Goal: Task Accomplishment & Management: Manage account settings

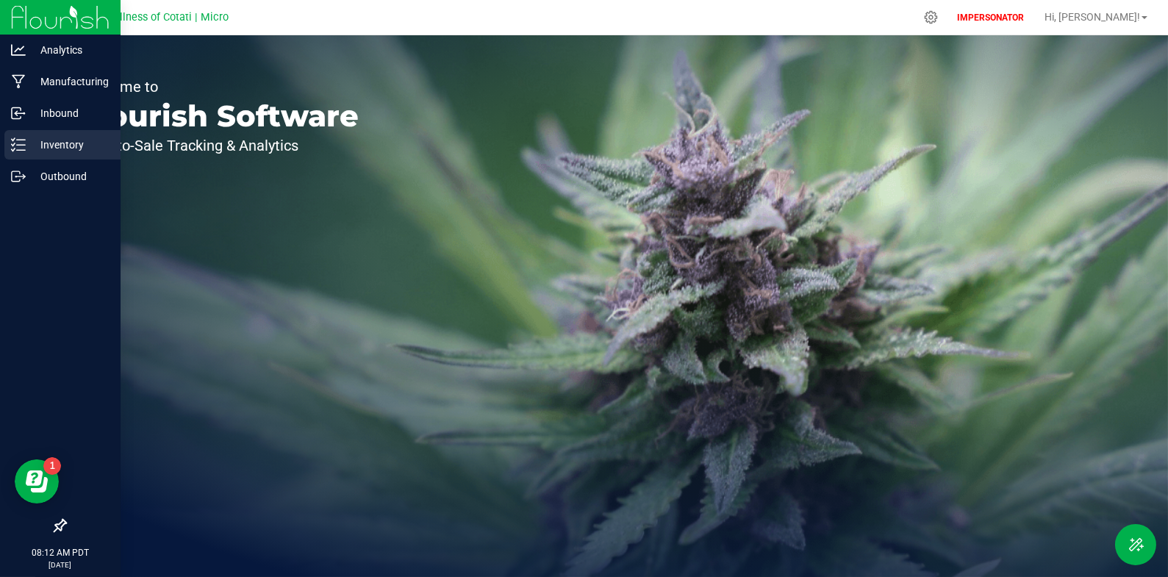
click at [23, 142] on icon at bounding box center [18, 144] width 15 height 15
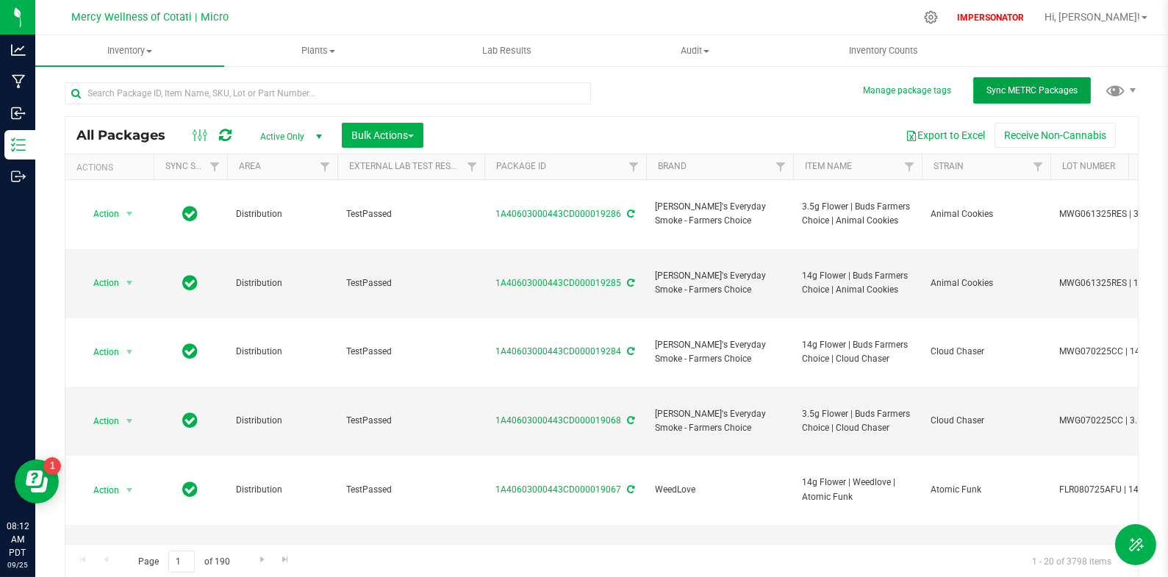
click at [978, 98] on button "Sync METRC Packages" at bounding box center [1032, 90] width 118 height 26
click at [938, 18] on icon at bounding box center [930, 17] width 15 height 15
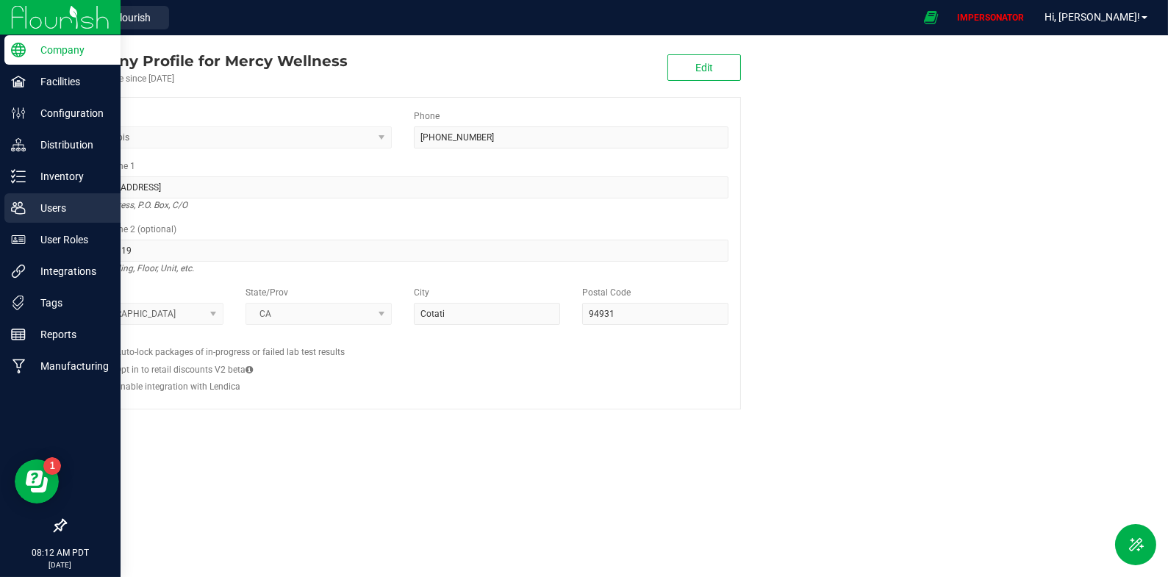
click at [70, 201] on p "Users" at bounding box center [70, 208] width 88 height 18
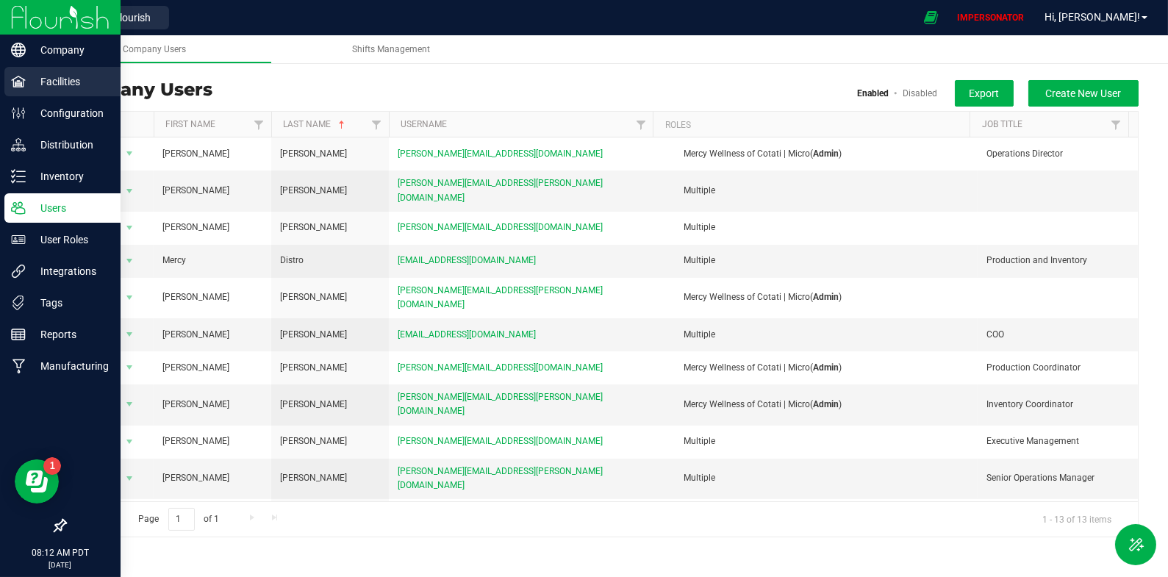
click at [26, 85] on p "Facilities" at bounding box center [70, 82] width 88 height 18
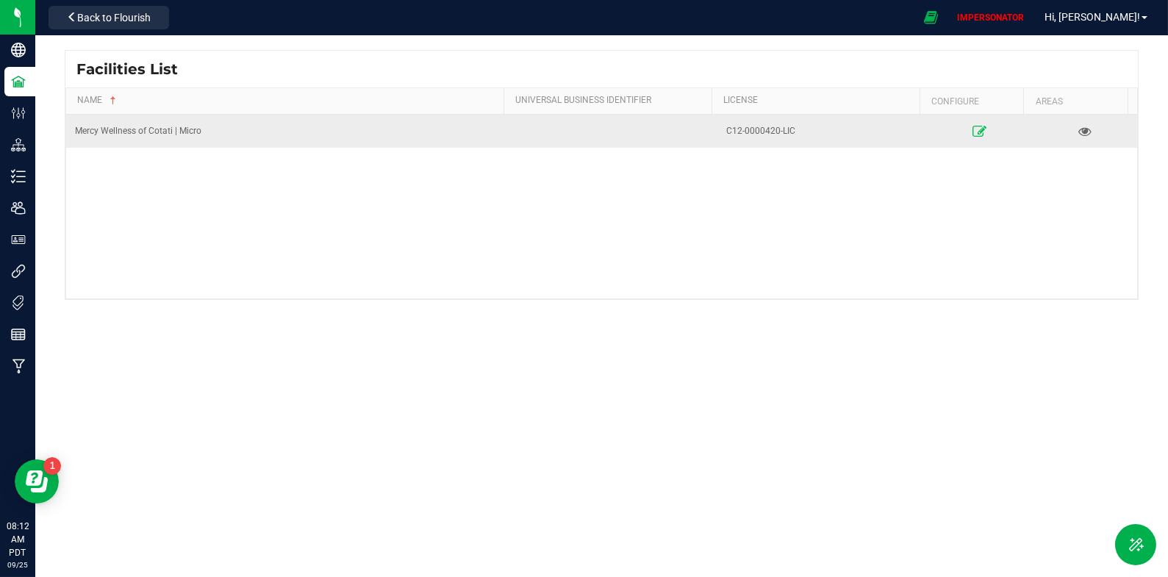
click at [972, 134] on icon at bounding box center [979, 131] width 14 height 10
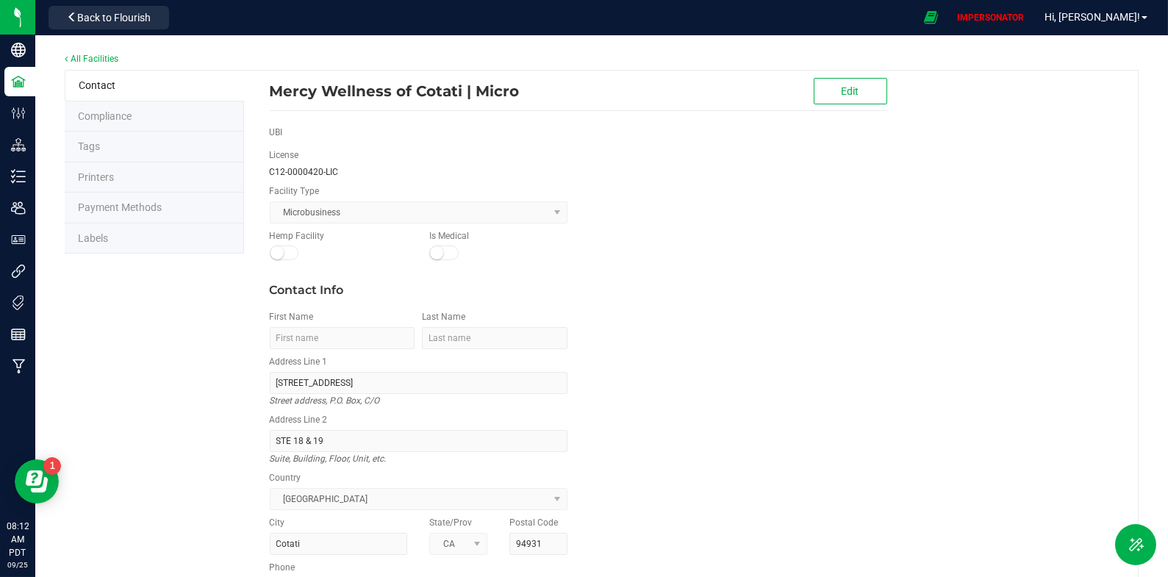
click at [136, 117] on li "Compliance" at bounding box center [154, 116] width 179 height 31
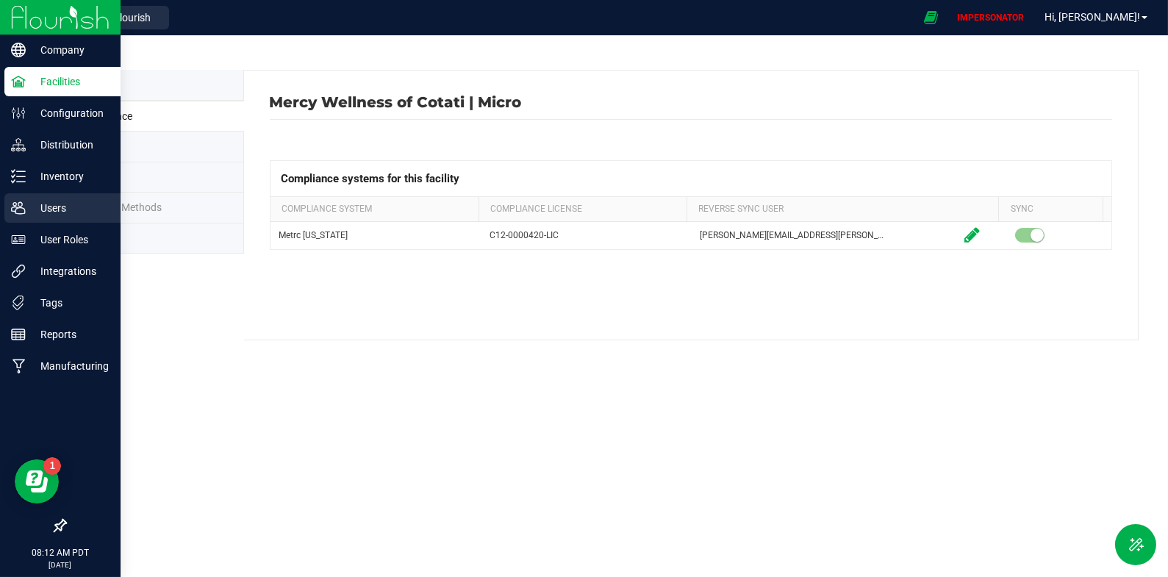
click at [45, 207] on p "Users" at bounding box center [70, 208] width 88 height 18
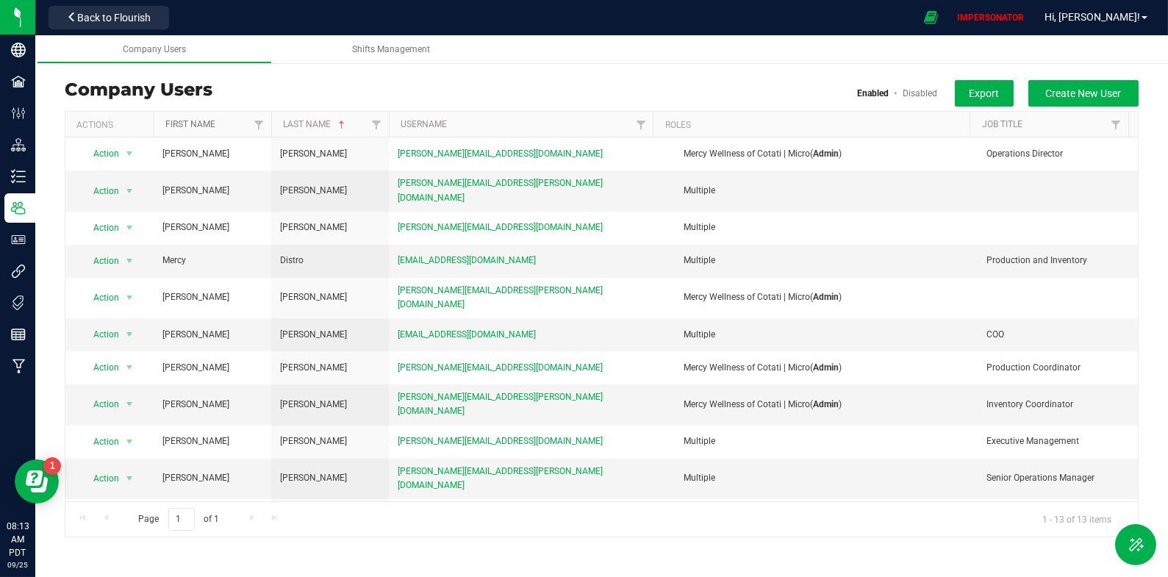
click at [189, 128] on link "First Name" at bounding box center [190, 124] width 50 height 10
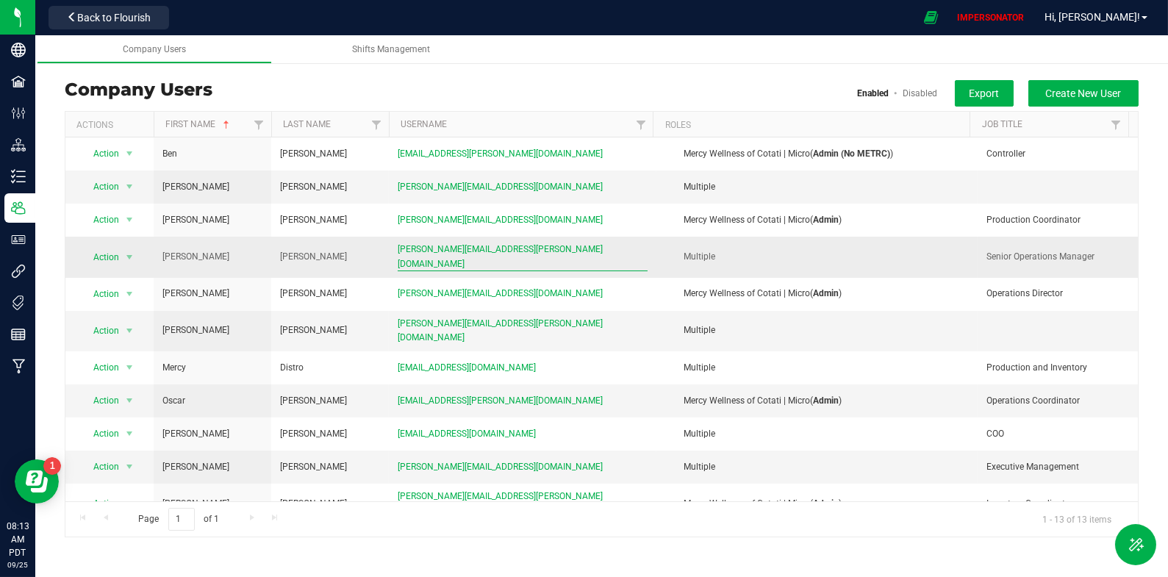
click at [442, 254] on span "[PERSON_NAME][EMAIL_ADDRESS][PERSON_NAME][DOMAIN_NAME]" at bounding box center [523, 256] width 250 height 28
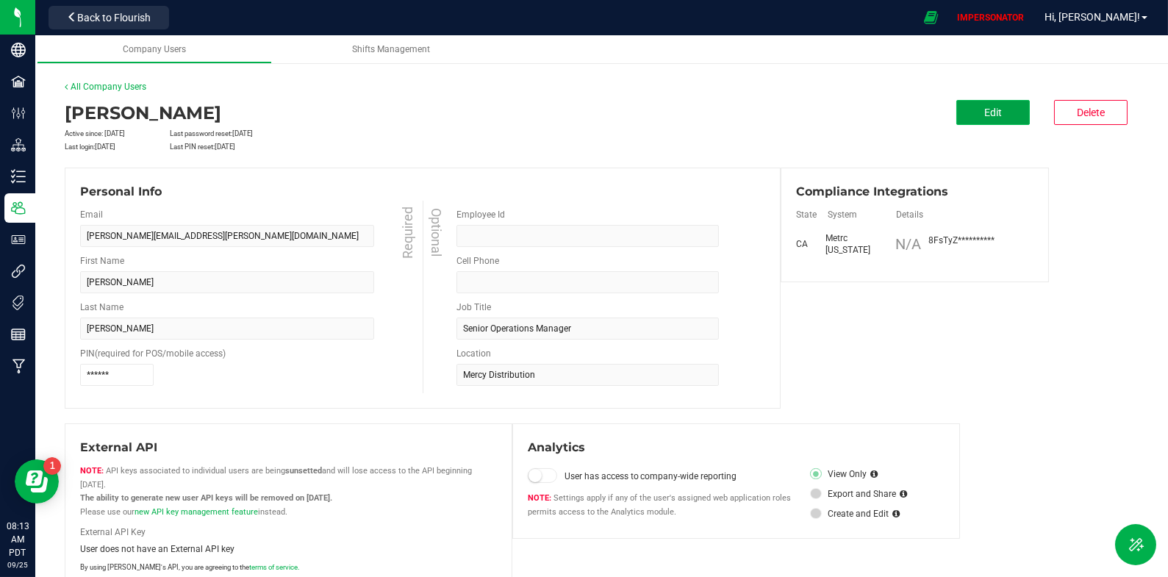
click at [969, 119] on button "Edit" at bounding box center [992, 112] width 73 height 25
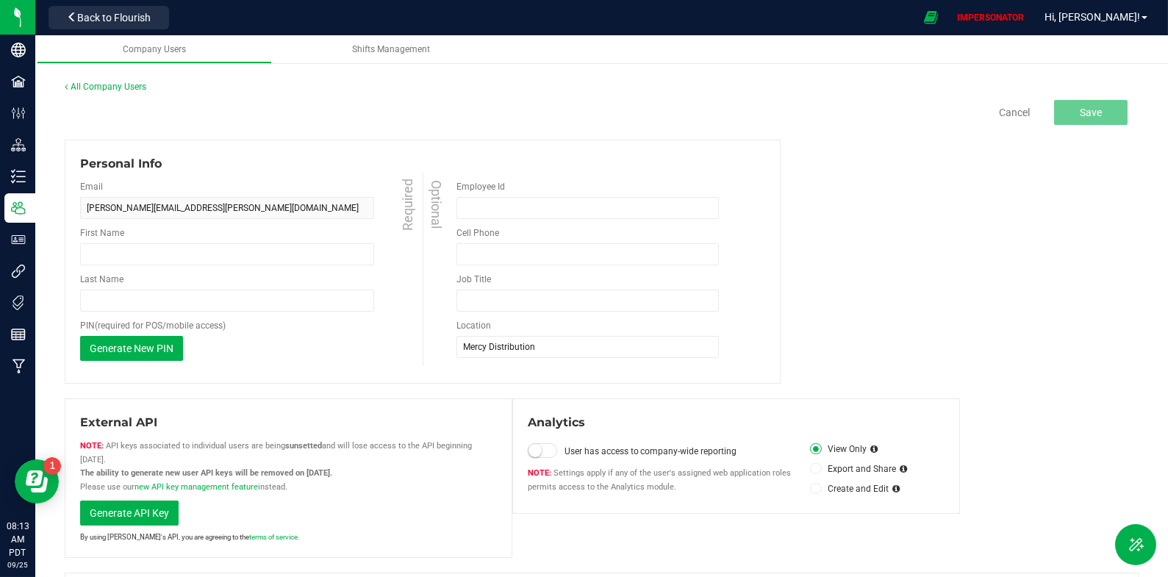
type input "[PERSON_NAME]"
type input "Senior Operations Manager"
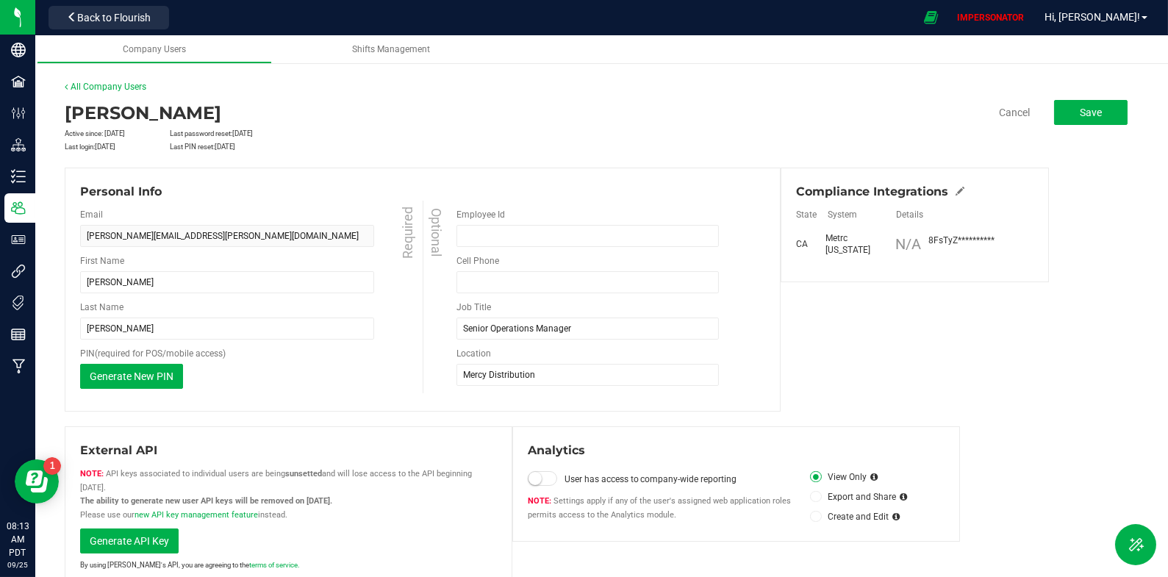
click at [957, 183] on div "Compliance Integrations" at bounding box center [914, 192] width 237 height 18
click at [957, 187] on icon at bounding box center [959, 191] width 9 height 9
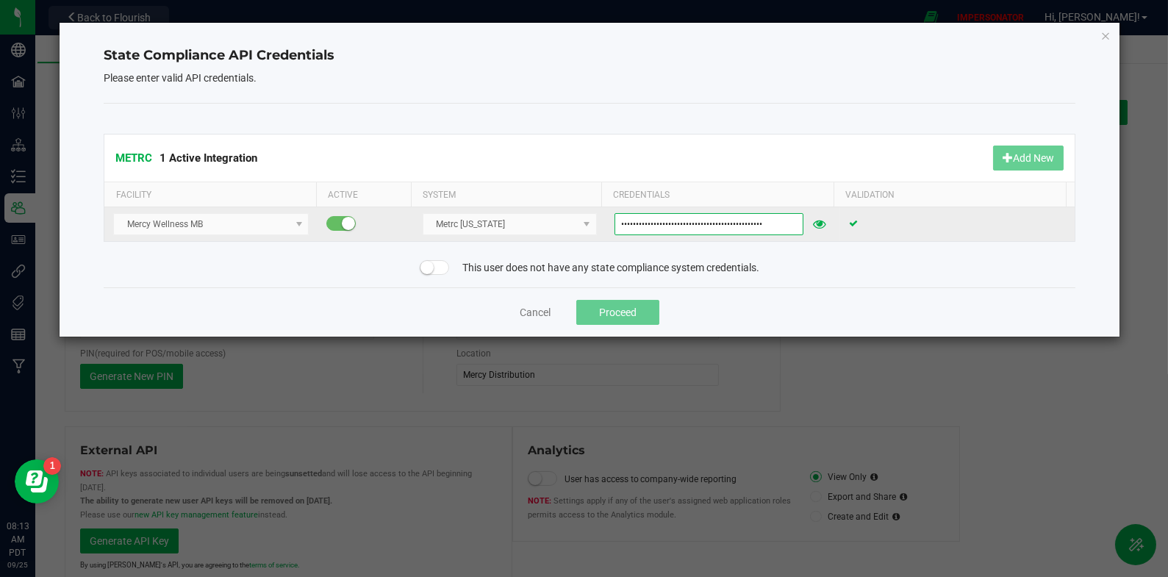
click at [781, 223] on input "8FsTyZJDI8vcARGOV7WvTYPfQGcmC6laE0v83r7eLT4FGMsk" at bounding box center [708, 224] width 189 height 22
click at [814, 223] on icon at bounding box center [819, 224] width 14 height 10
click at [696, 223] on input "8FsTyZJDI8vcARGOV7WvTYPfQGcmC6laE0v83r7eLT4FGMsk" at bounding box center [709, 224] width 191 height 22
paste input "8FsTyZJDI8vcARGOV7WvTYPfQGcmC6laE0v83r7eLT4FGMsk"
type input "8FsTyZJDI8vcARGOV7WvTYPfQGcmC6laE0v83r7eLT4FGMsk"
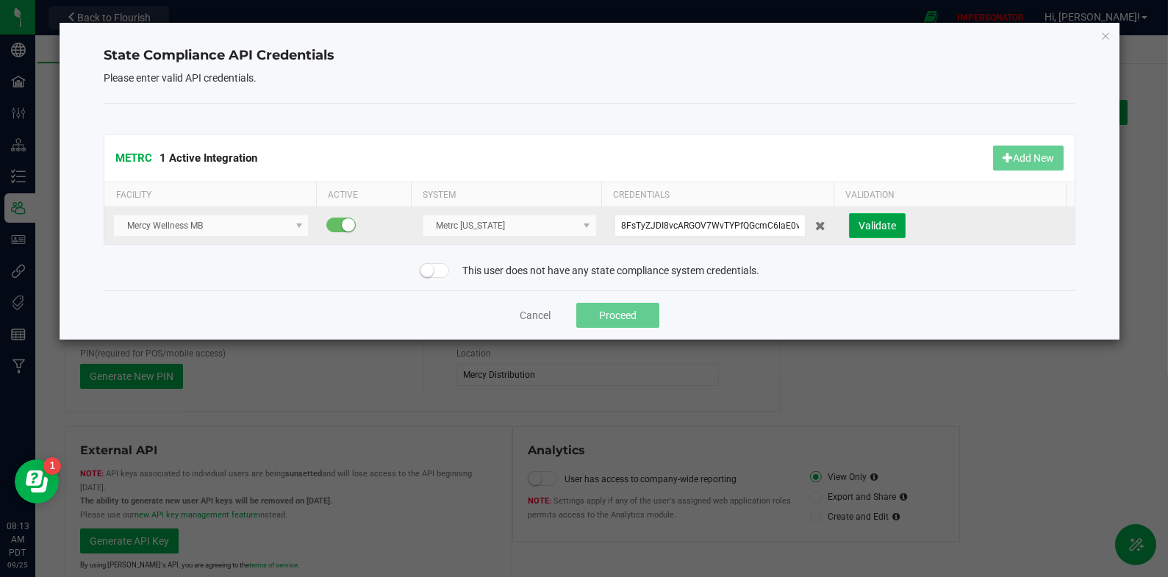
click at [874, 224] on span "Validate" at bounding box center [876, 226] width 37 height 12
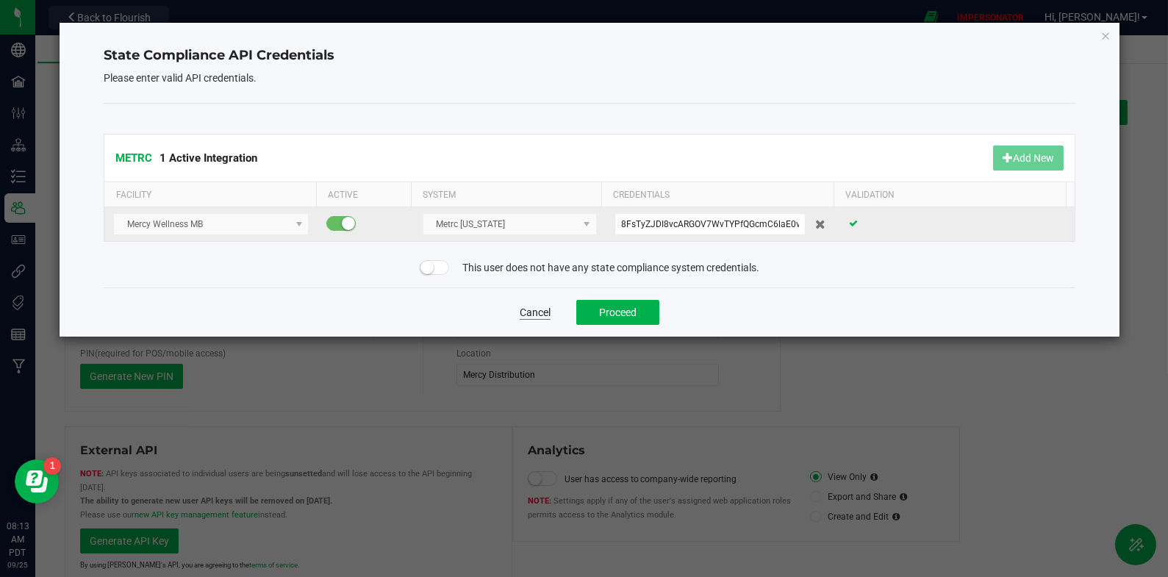
click at [533, 306] on button "Cancel" at bounding box center [534, 312] width 31 height 15
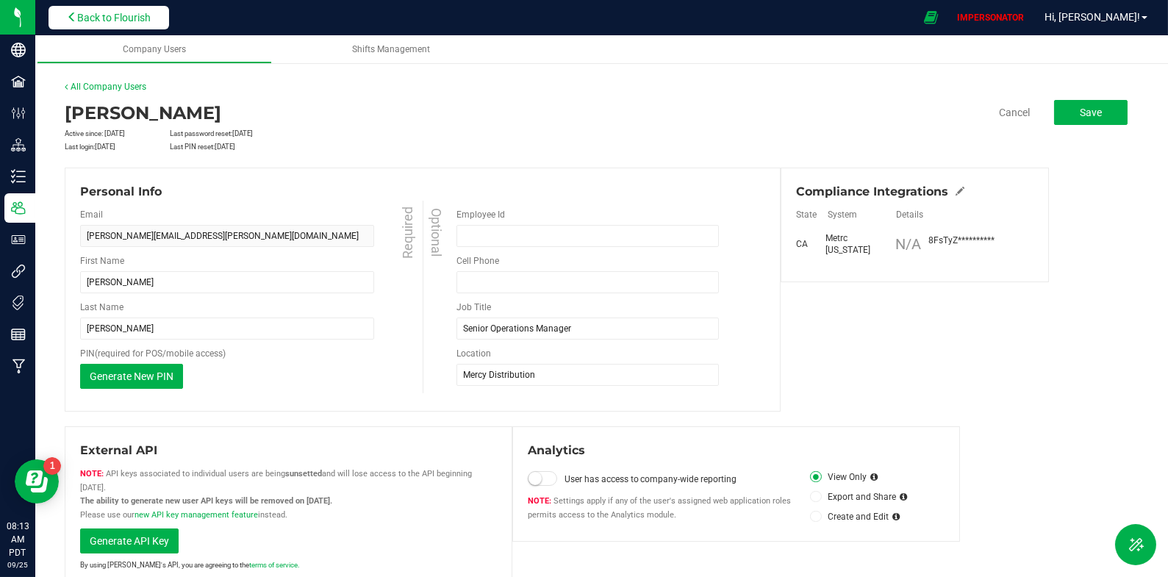
click at [150, 20] on span "Back to Flourish" at bounding box center [113, 18] width 73 height 12
